Goal: Task Accomplishment & Management: Manage account settings

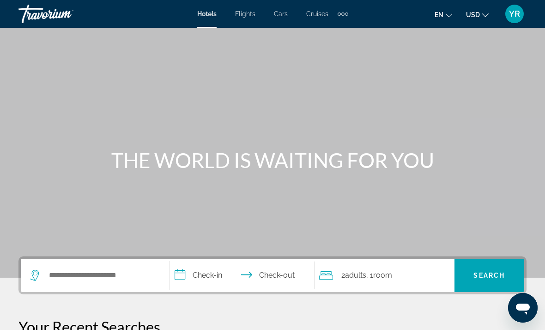
click at [511, 21] on div "YR" at bounding box center [515, 14] width 18 height 18
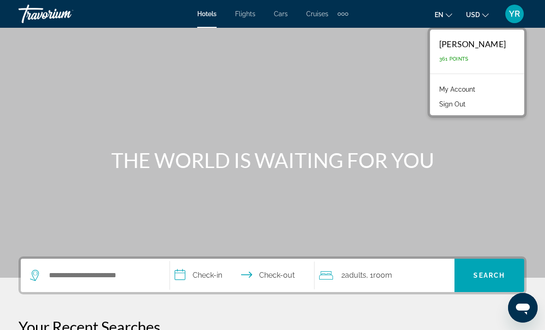
click at [469, 92] on link "My Account" at bounding box center [457, 89] width 45 height 12
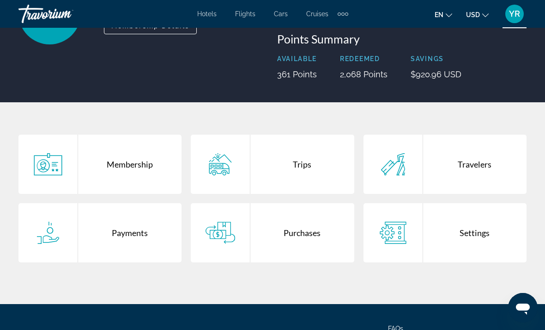
scroll to position [107, 0]
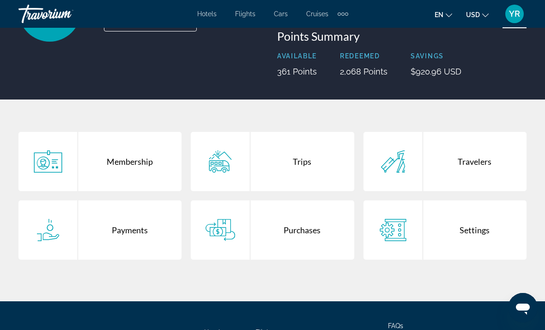
click at [296, 221] on div "Purchases" at bounding box center [303, 229] width 104 height 59
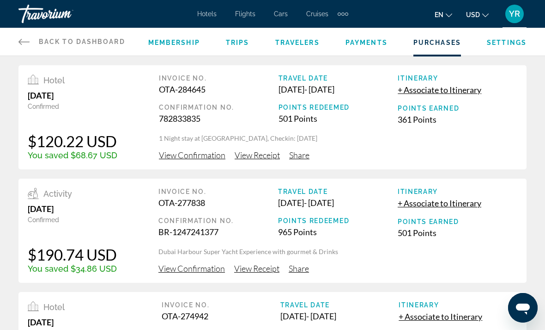
click at [261, 152] on span "View Receipt" at bounding box center [257, 155] width 45 height 10
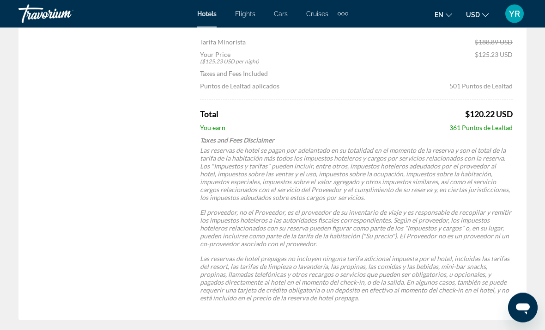
scroll to position [411, 0]
